Goal: Book appointment/travel/reservation

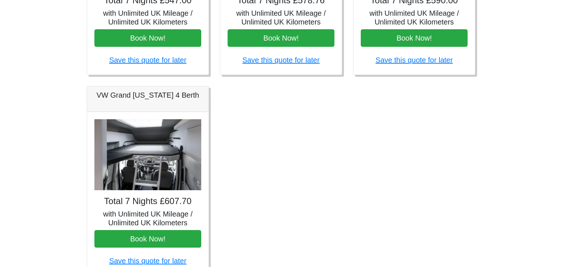
scroll to position [462, 0]
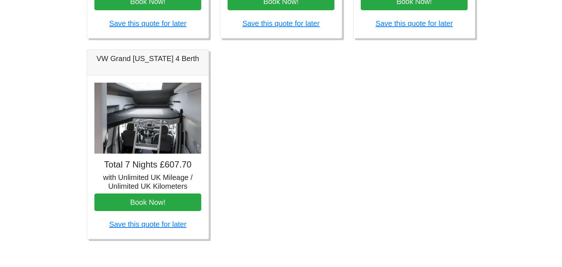
click at [149, 124] on img at bounding box center [147, 118] width 107 height 71
click at [158, 163] on h4 "Total 7 Nights £607.70" at bounding box center [147, 164] width 107 height 11
click at [147, 58] on h5 "VW Grand [US_STATE] 4 Berth" at bounding box center [147, 58] width 107 height 9
click at [145, 108] on img at bounding box center [147, 118] width 107 height 71
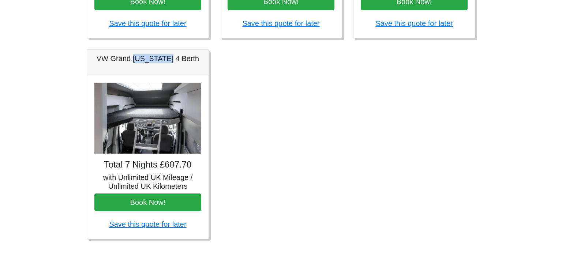
drag, startPoint x: 145, startPoint y: 108, endPoint x: 145, endPoint y: 159, distance: 51.5
click at [145, 159] on div "Total 7 Nights £607.70 with Unlimited UK Mileage / Unlimited UK Kilometers Book…" at bounding box center [147, 156] width 121 height 163
click at [145, 174] on h5 "with Unlimited UK Mileage / Unlimited UK Kilometers" at bounding box center [147, 182] width 107 height 18
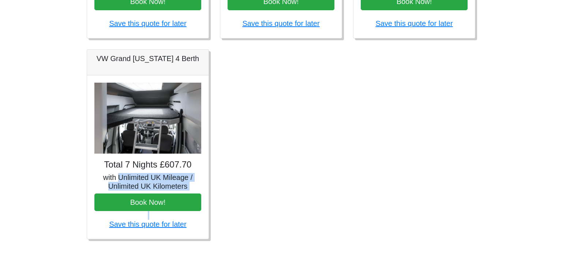
drag, startPoint x: 145, startPoint y: 174, endPoint x: 147, endPoint y: 192, distance: 17.2
click at [147, 192] on div "Total 7 Nights £607.70 with Unlimited UK Mileage / Unlimited UK Kilometers Book…" at bounding box center [147, 156] width 121 height 163
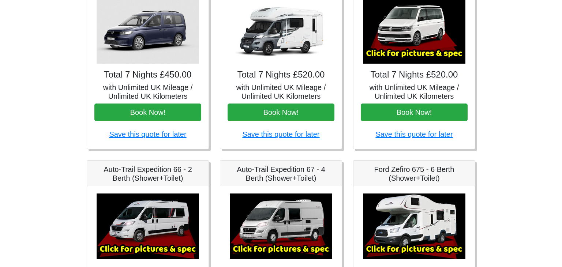
scroll to position [157, 0]
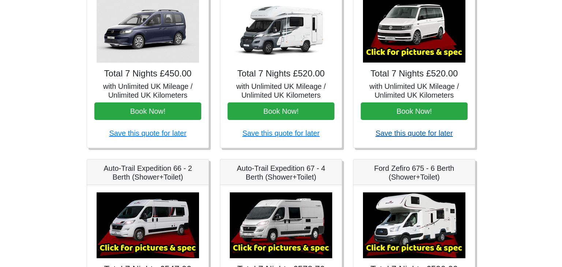
click at [416, 133] on link "Save this quote for later" at bounding box center [413, 133] width 77 height 8
